Goal: Navigation & Orientation: Find specific page/section

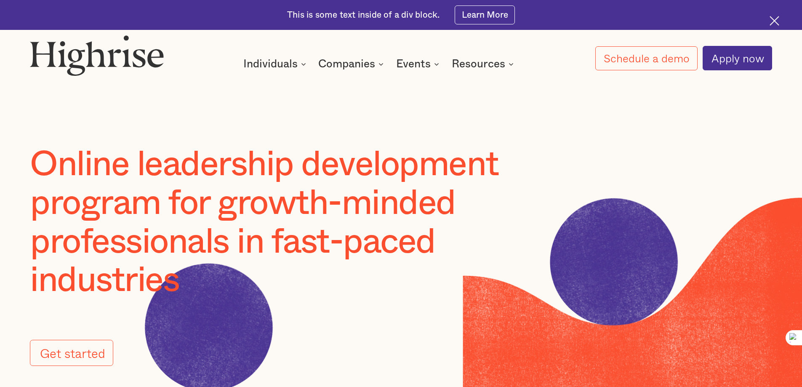
click at [776, 19] on img at bounding box center [774, 21] width 10 height 10
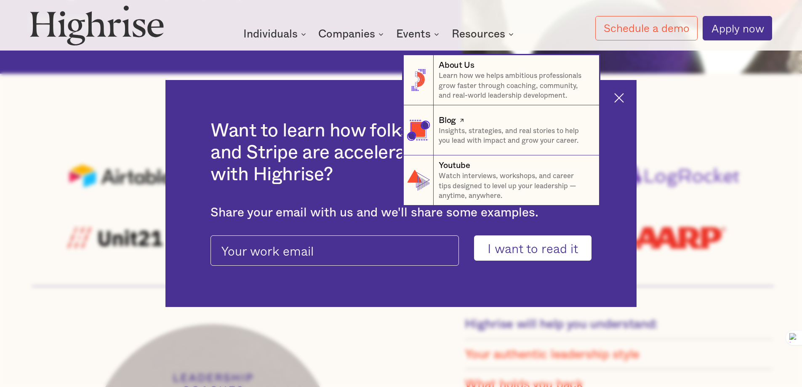
scroll to position [547, 0]
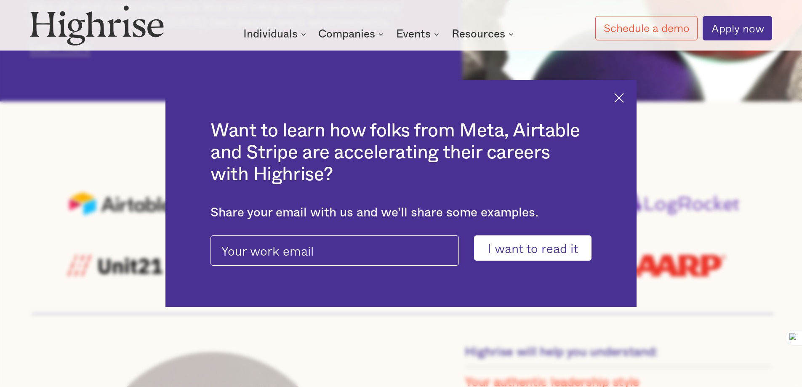
click at [624, 95] on img at bounding box center [619, 98] width 10 height 10
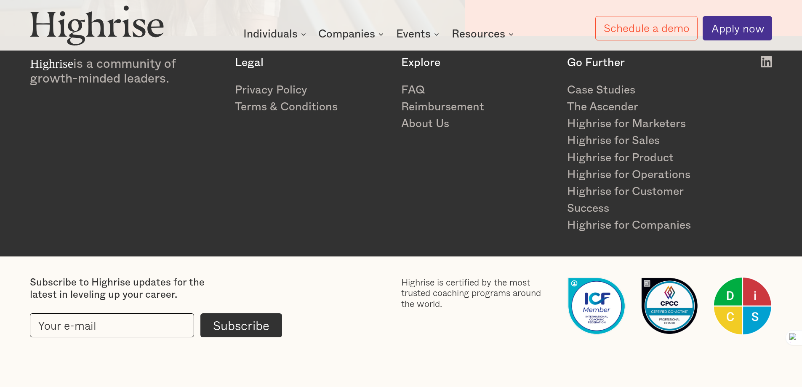
scroll to position [1727, 0]
click at [751, 312] on img at bounding box center [742, 305] width 58 height 58
click at [616, 123] on link "Highrise for Marketers" at bounding box center [644, 123] width 154 height 17
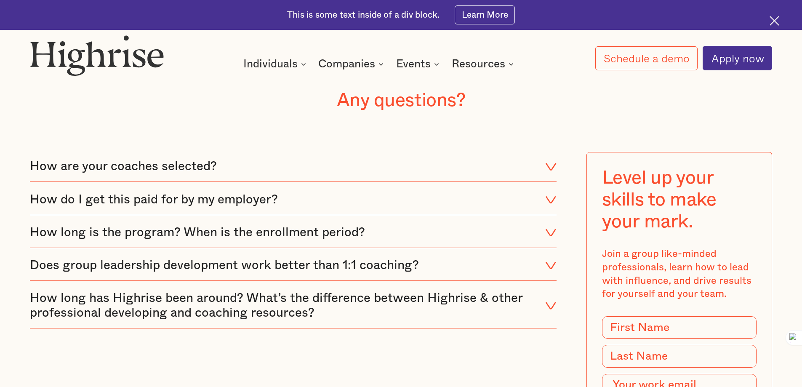
scroll to position [4039, 0]
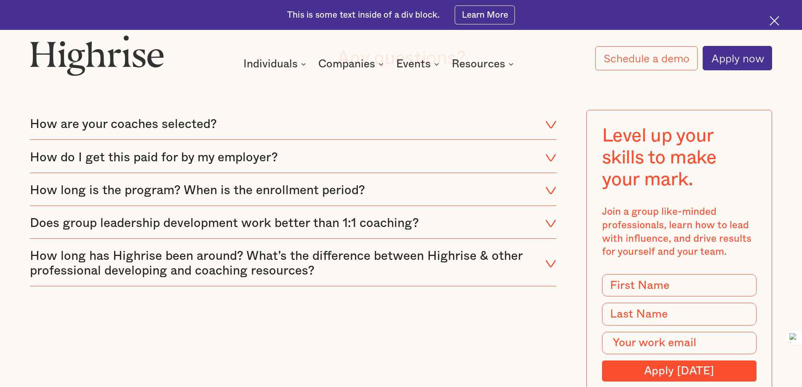
click at [550, 155] on icon at bounding box center [550, 157] width 11 height 15
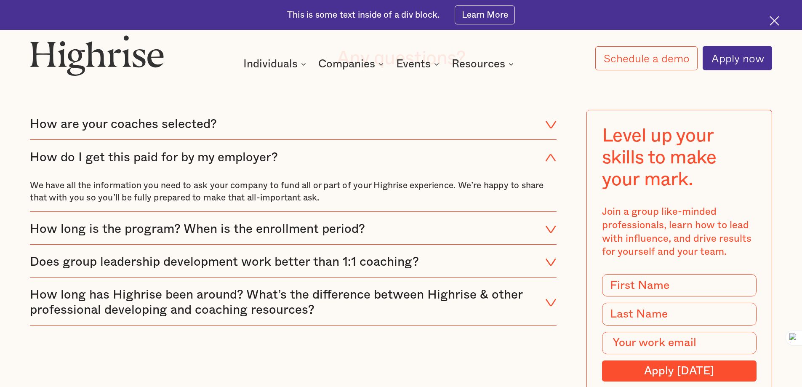
click at [550, 225] on icon at bounding box center [550, 229] width 11 height 15
